Goal: Find specific page/section: Find specific page/section

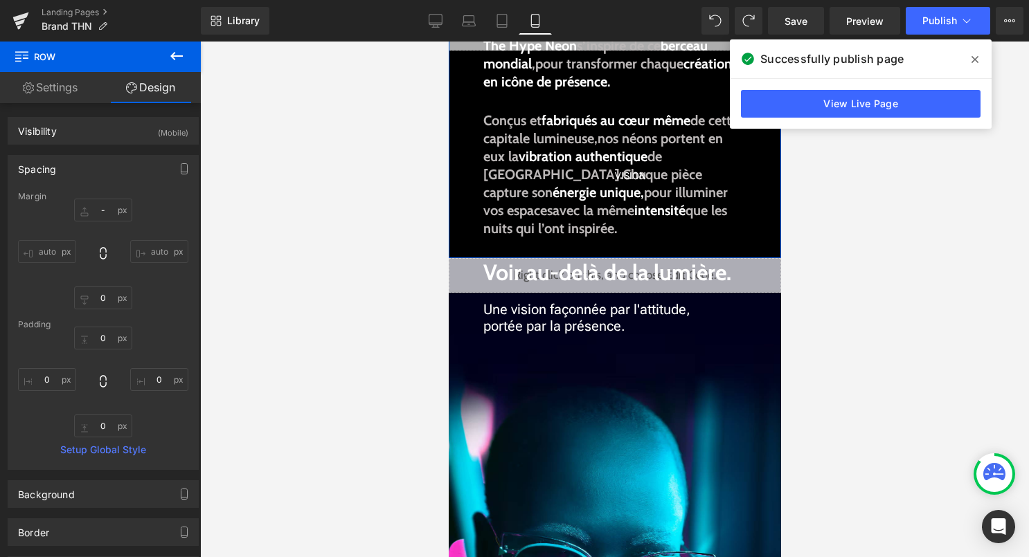
scroll to position [321, 0]
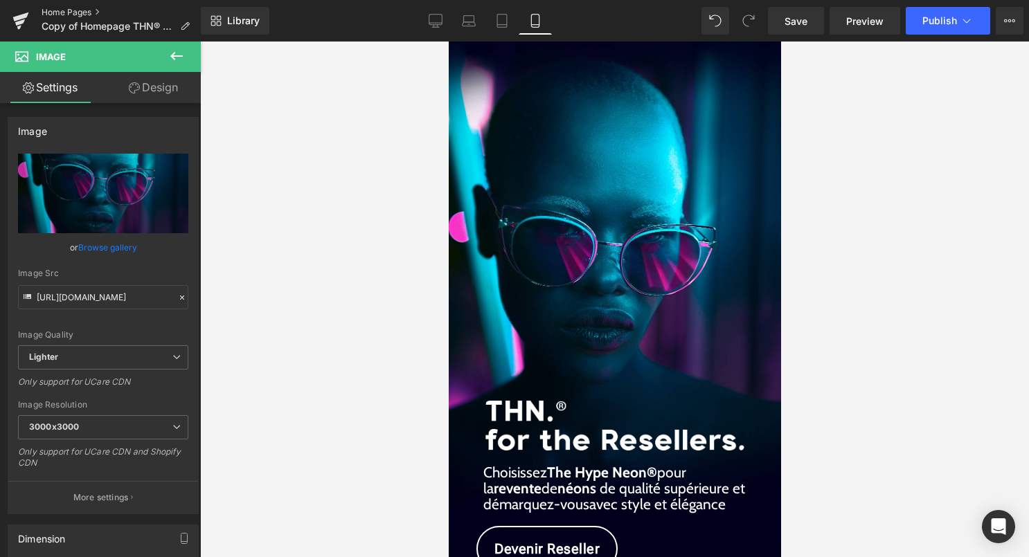
click at [89, 16] on link "Home Pages" at bounding box center [121, 12] width 159 height 11
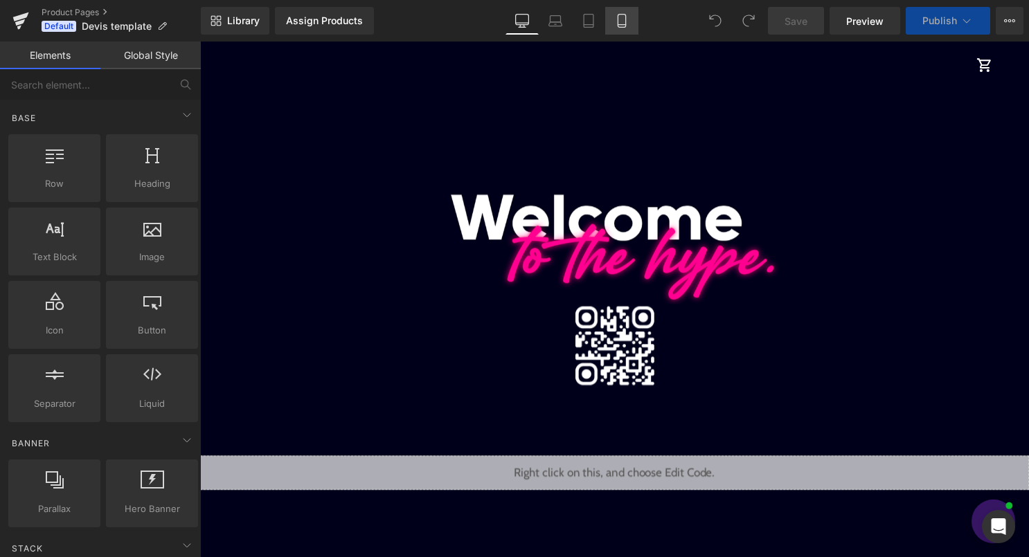
click at [616, 15] on icon at bounding box center [622, 21] width 14 height 14
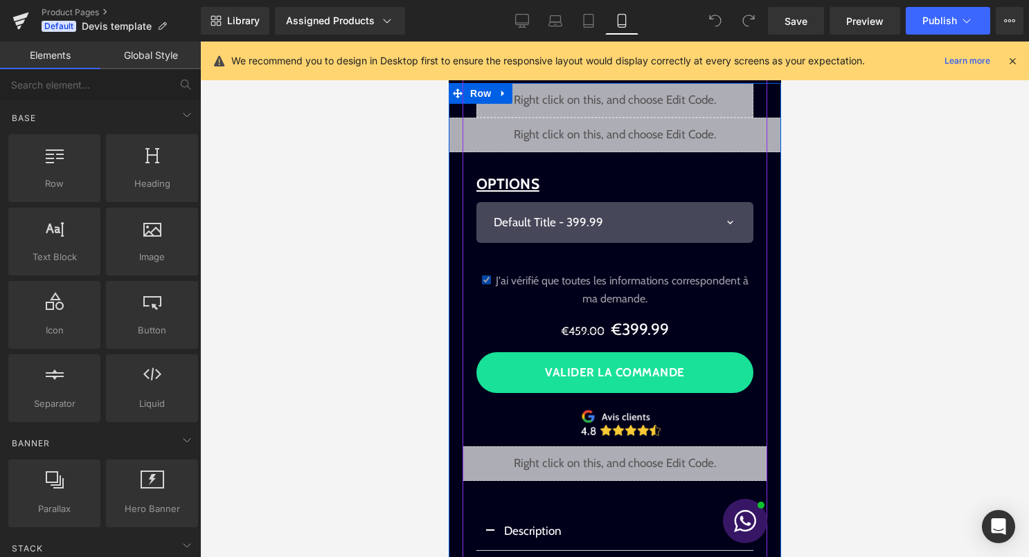
scroll to position [71, 0]
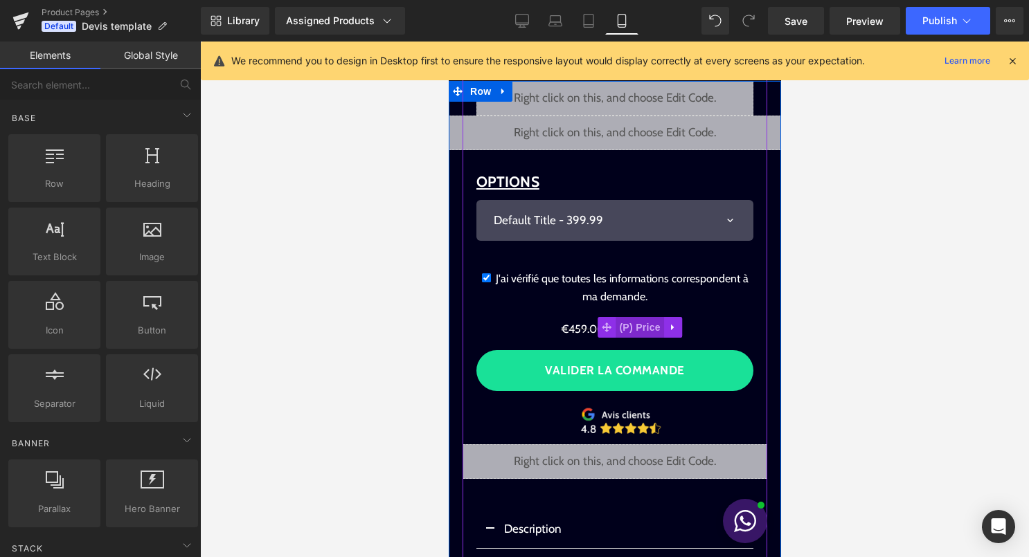
click at [617, 331] on span "(P) Price" at bounding box center [639, 327] width 48 height 21
